Goal: Task Accomplishment & Management: Complete application form

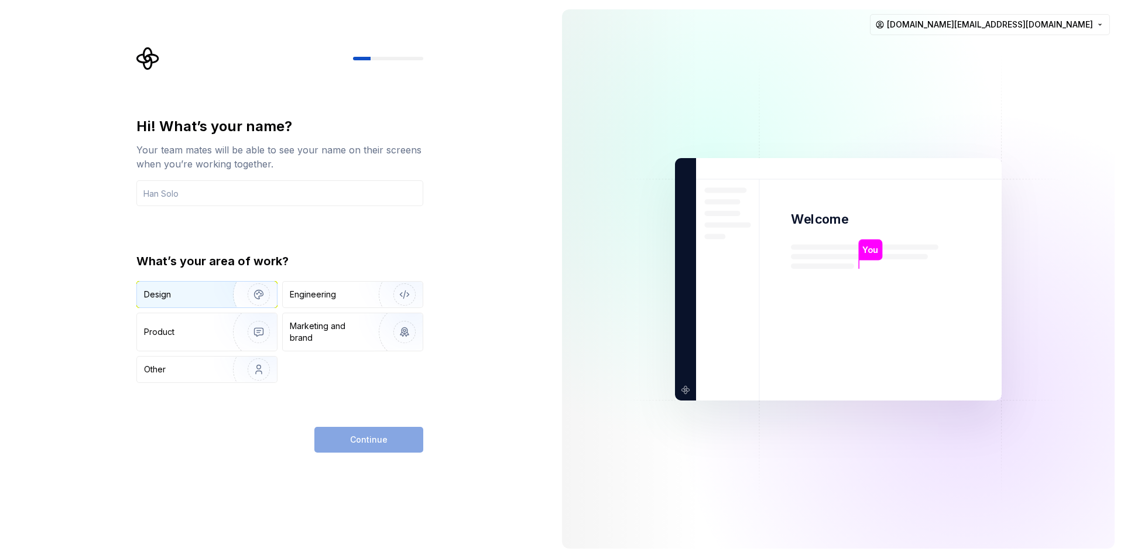
click at [222, 296] on img "button" at bounding box center [251, 294] width 75 height 78
click at [345, 426] on div "Hi! What’s your name? Your team mates will be able to see your name on their sc…" at bounding box center [279, 284] width 287 height 335
click at [241, 193] on input "text" at bounding box center [279, 193] width 287 height 26
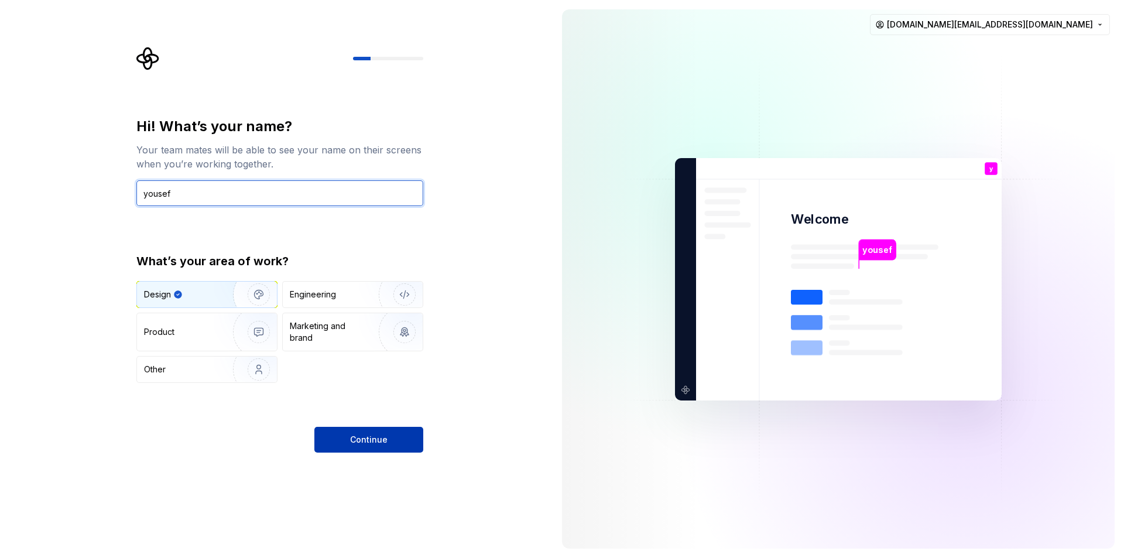
type input "yousef"
click at [401, 445] on button "Continue" at bounding box center [368, 440] width 109 height 26
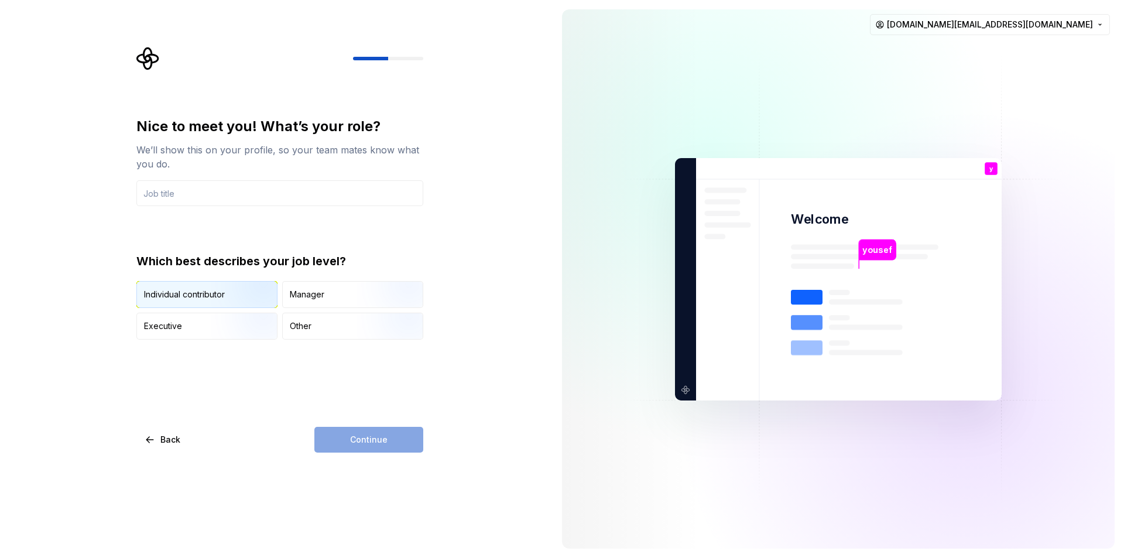
click at [237, 298] on img "button" at bounding box center [248, 309] width 75 height 78
click at [253, 326] on img "button" at bounding box center [248, 340] width 75 height 78
click at [248, 294] on img "button" at bounding box center [248, 309] width 75 height 78
click at [339, 448] on div "Continue" at bounding box center [368, 440] width 109 height 26
click at [323, 283] on div "Manager" at bounding box center [353, 295] width 140 height 26
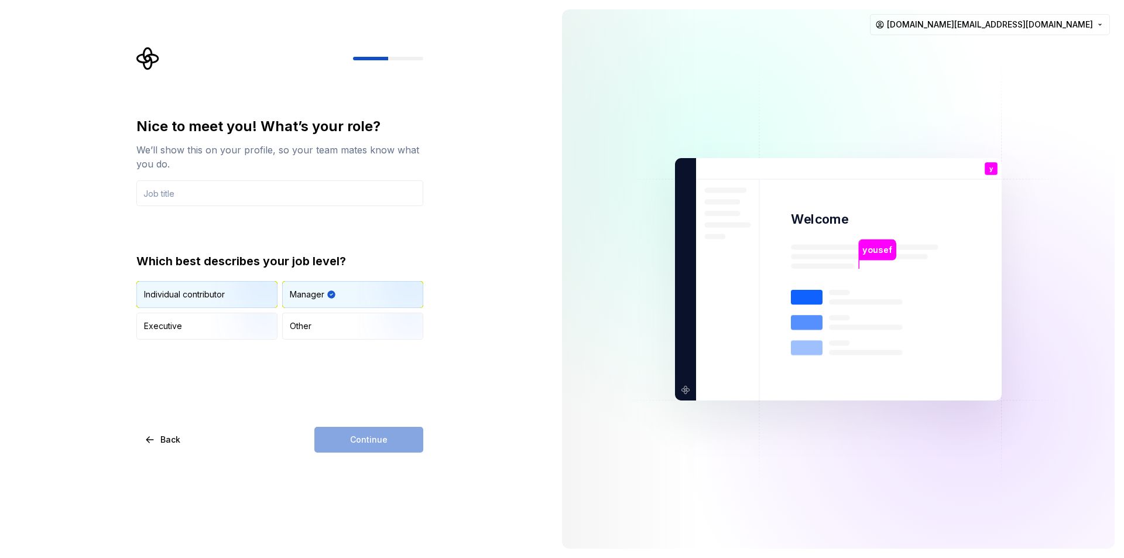
click at [183, 291] on div "Individual contributor" at bounding box center [184, 295] width 81 height 12
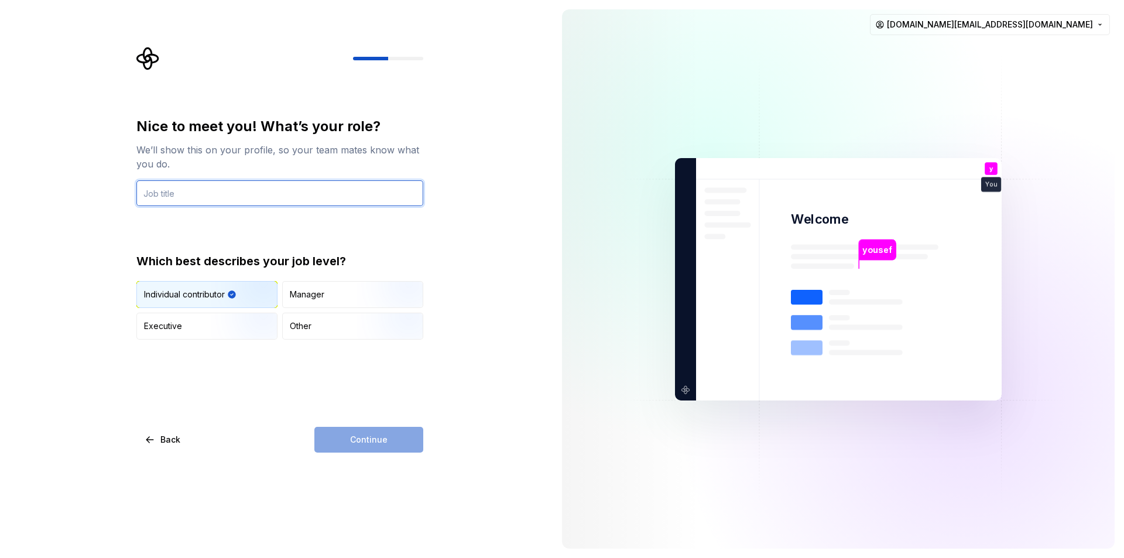
click at [195, 190] on input "text" at bounding box center [279, 193] width 287 height 26
type input "engineer"
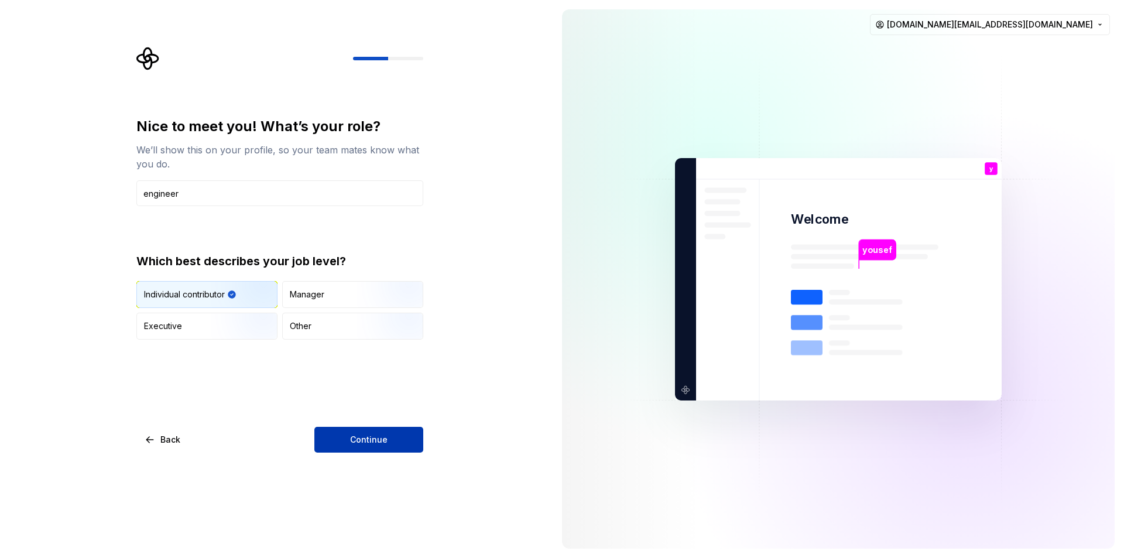
click at [377, 445] on button "Continue" at bounding box center [368, 440] width 109 height 26
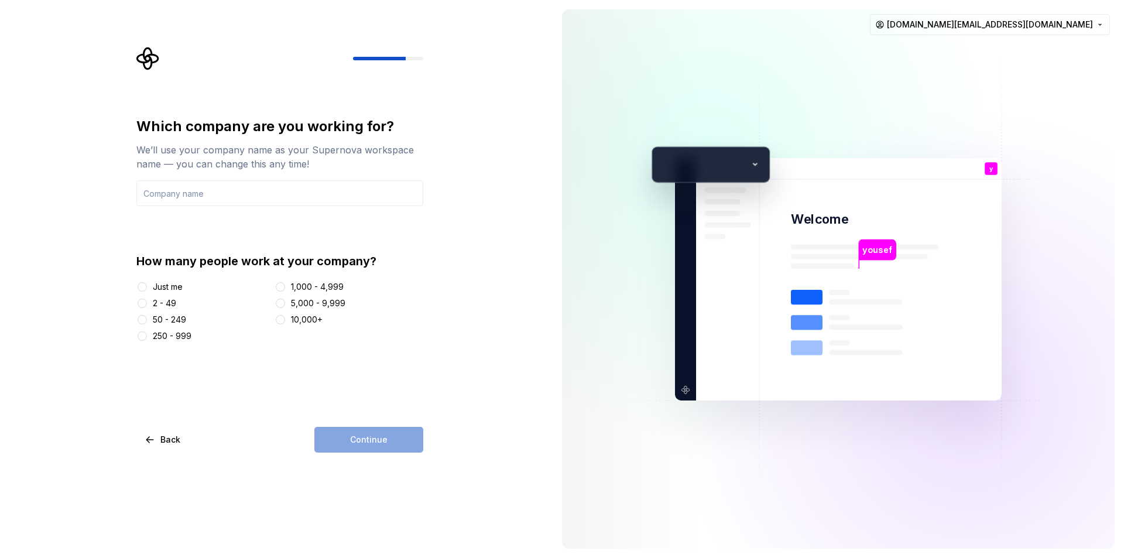
click at [171, 289] on div "Just me" at bounding box center [168, 287] width 30 height 12
click at [147, 289] on button "Just me" at bounding box center [142, 286] width 9 height 9
click at [243, 205] on input "text" at bounding box center [279, 193] width 287 height 26
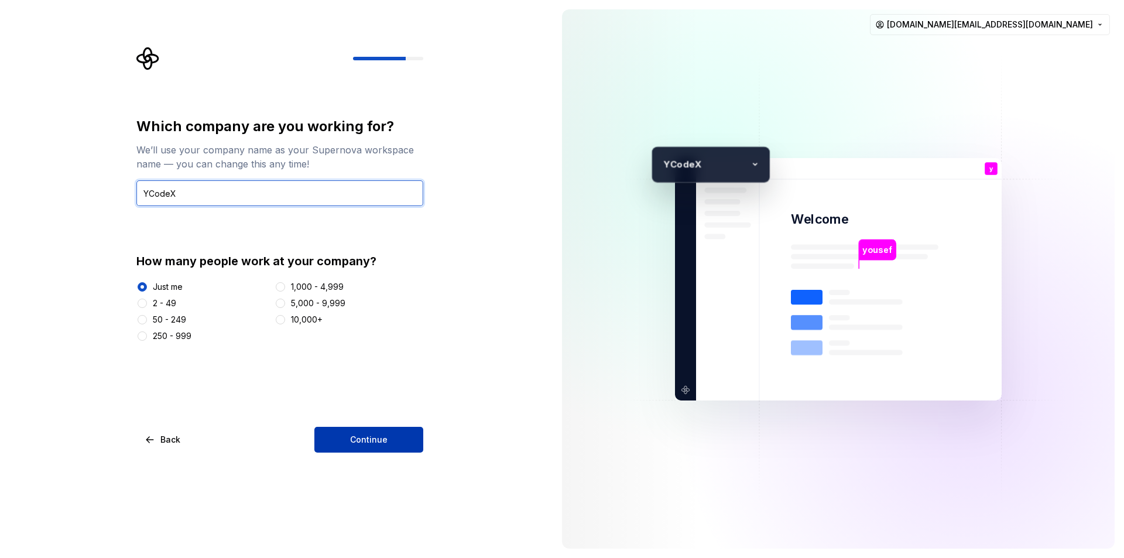
type input "YCodeX"
click at [376, 448] on button "Continue" at bounding box center [368, 440] width 109 height 26
